Goal: Communication & Community: Answer question/provide support

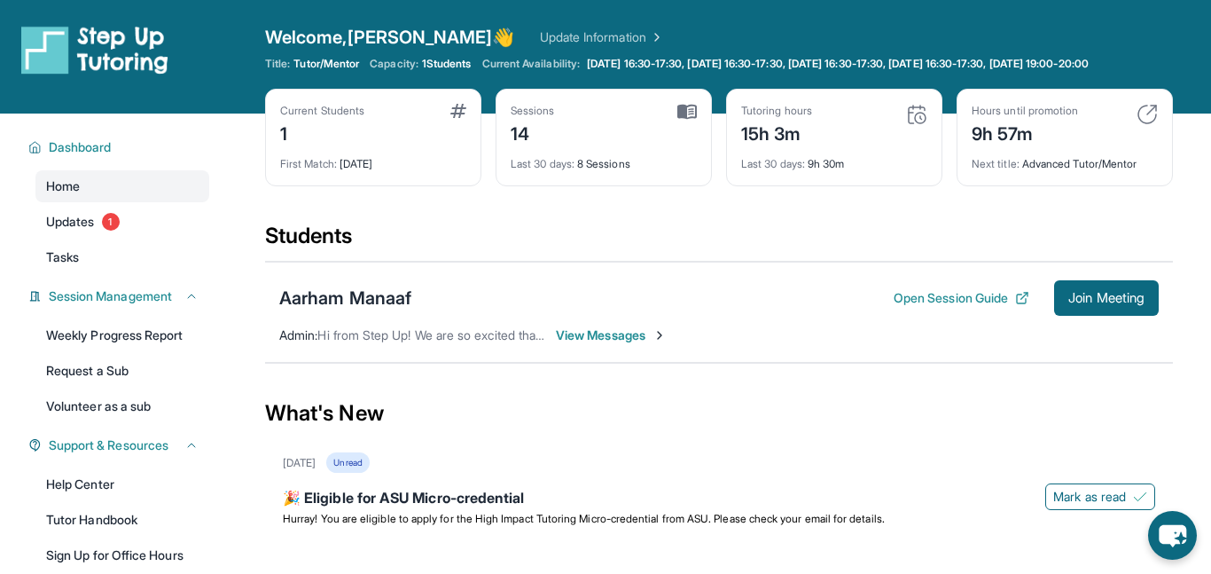
click at [591, 372] on section "Students Aarham Manaaf Open Session Guide Join Meeting Admin : Hi from Step Up!…" at bounding box center [719, 298] width 908 height 153
click at [580, 347] on div "Aarham Manaaf Open Session Guide Join Meeting Admin : Hi from Step Up! We are s…" at bounding box center [719, 312] width 908 height 101
click at [583, 337] on span "View Messages" at bounding box center [611, 335] width 111 height 18
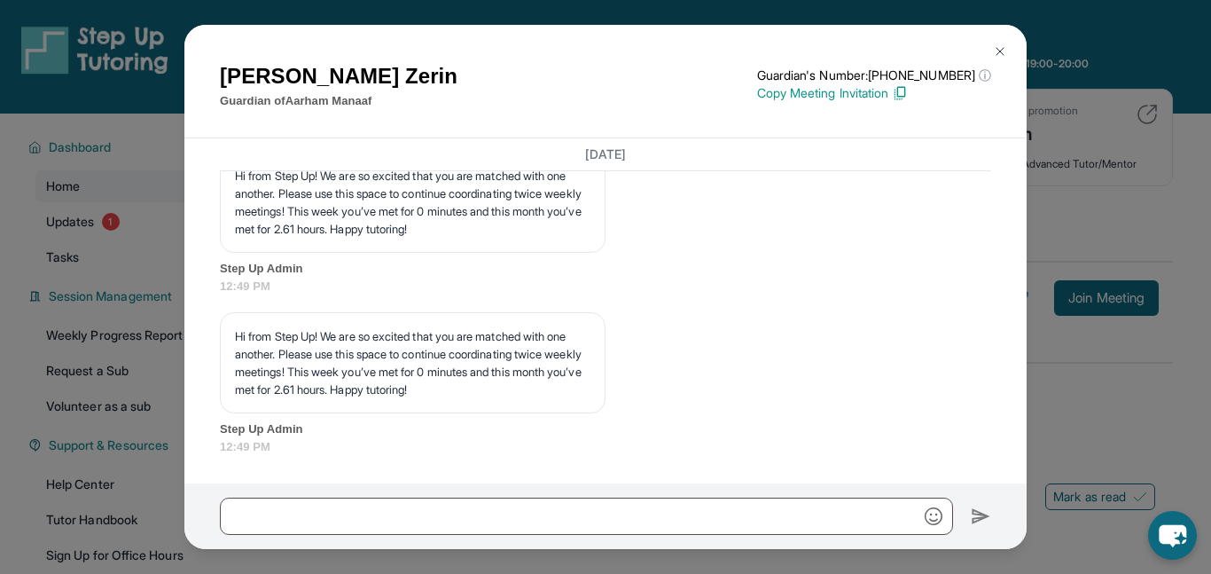
scroll to position [8481, 0]
click at [1001, 51] on img at bounding box center [1000, 51] width 14 height 14
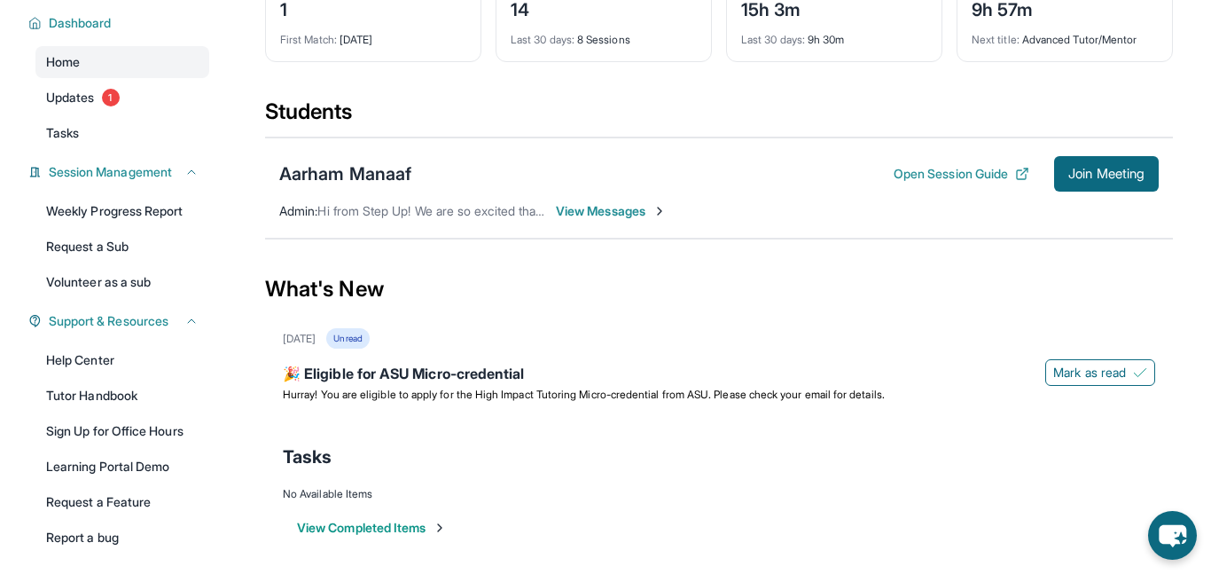
scroll to position [0, 0]
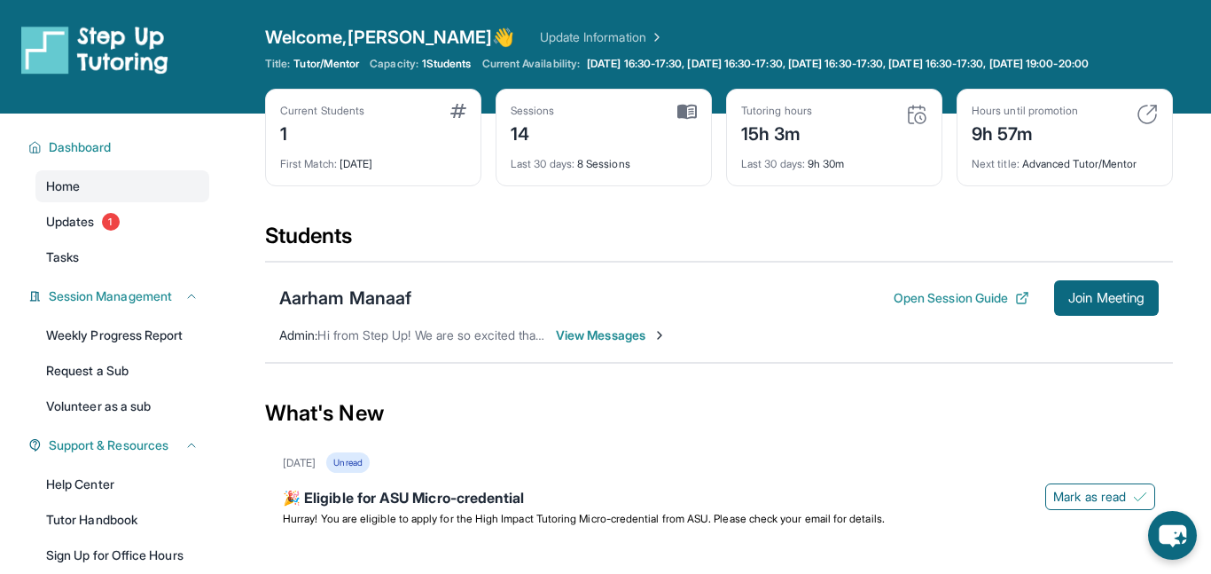
click at [676, 50] on div "Welcome, [PERSON_NAME] 👋 Update Information Title: Tutor/Mentor Capacity: 1 Stu…" at bounding box center [719, 57] width 908 height 64
click at [82, 233] on link "Updates 1" at bounding box center [122, 222] width 174 height 32
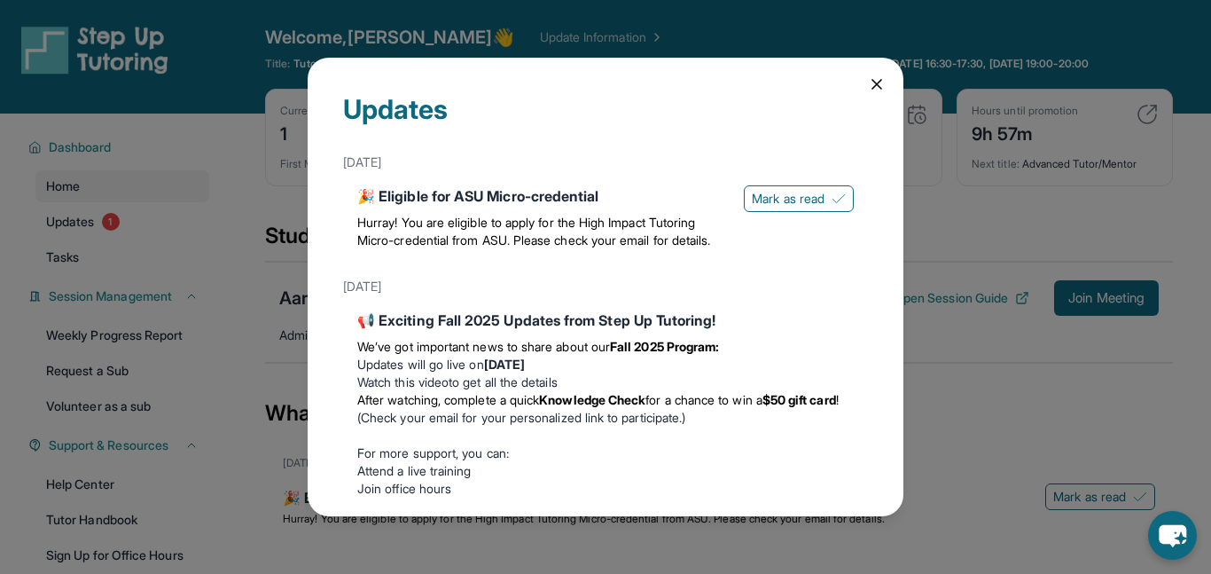
click at [880, 90] on icon at bounding box center [877, 84] width 18 height 18
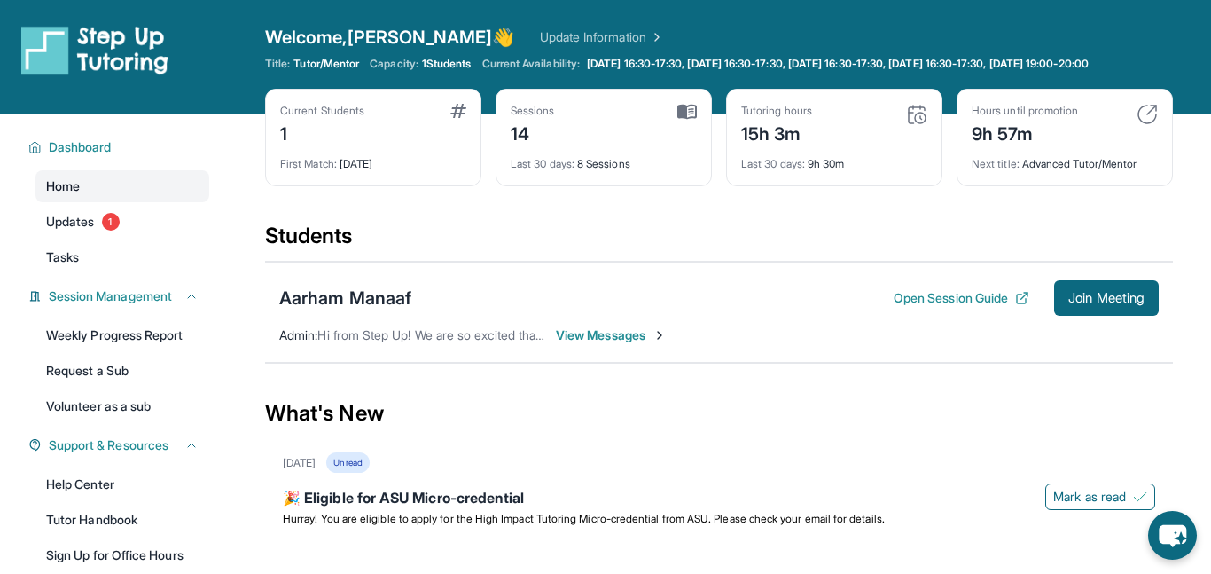
click at [111, 201] on link "Home" at bounding box center [122, 186] width 174 height 32
click at [1104, 309] on button "Join Meeting" at bounding box center [1106, 297] width 105 height 35
